Goal: Navigation & Orientation: Find specific page/section

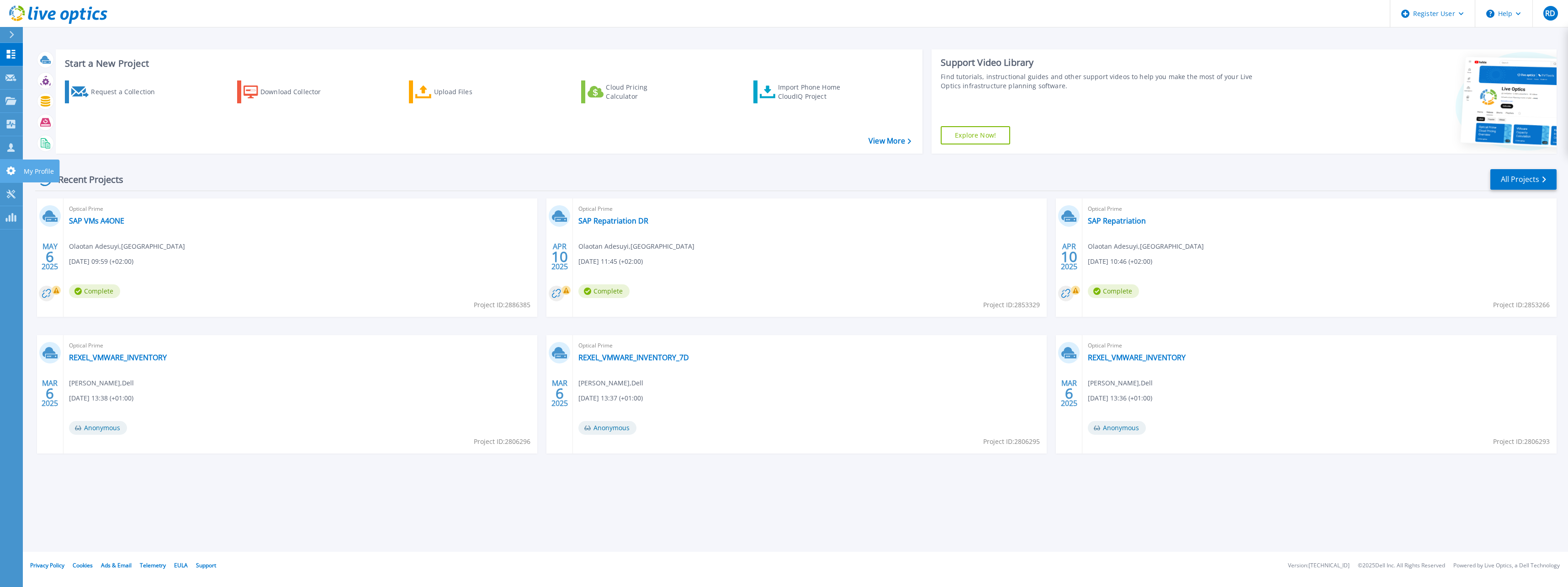
click at [17, 172] on link "My Profile My Profile" at bounding box center [11, 171] width 23 height 23
click at [10, 169] on icon at bounding box center [10, 171] width 9 height 9
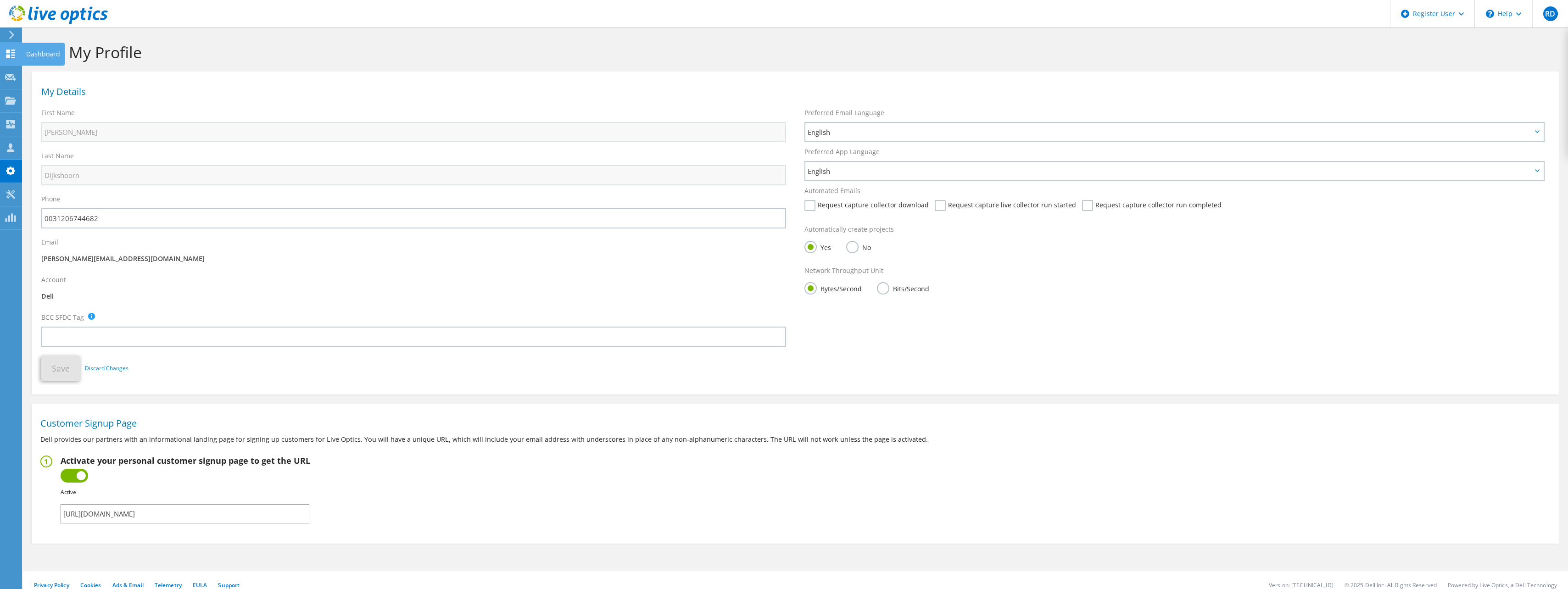
click at [9, 55] on use at bounding box center [10, 54] width 9 height 9
